Goal: Information Seeking & Learning: Learn about a topic

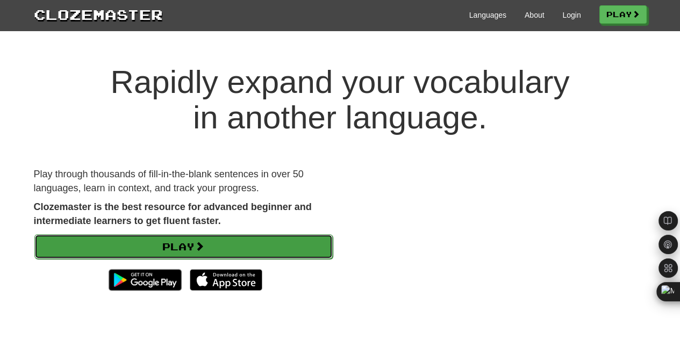
click at [278, 253] on link "Play" at bounding box center [183, 246] width 298 height 25
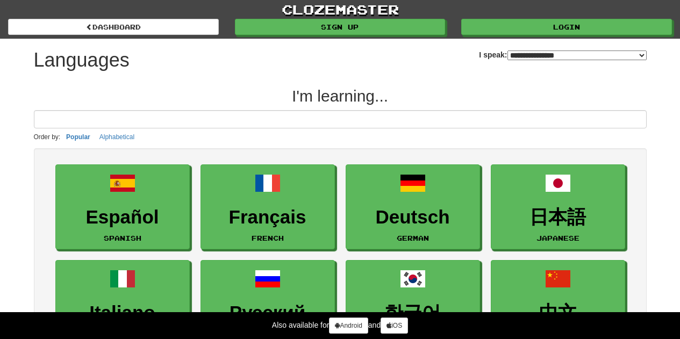
select select "*******"
click at [304, 118] on input at bounding box center [340, 119] width 613 height 18
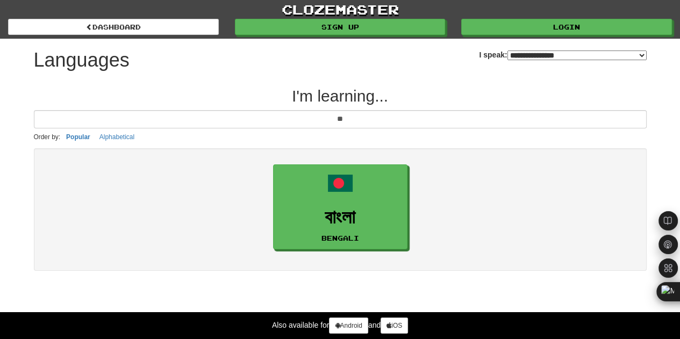
type input "*"
